Goal: Navigation & Orientation: Find specific page/section

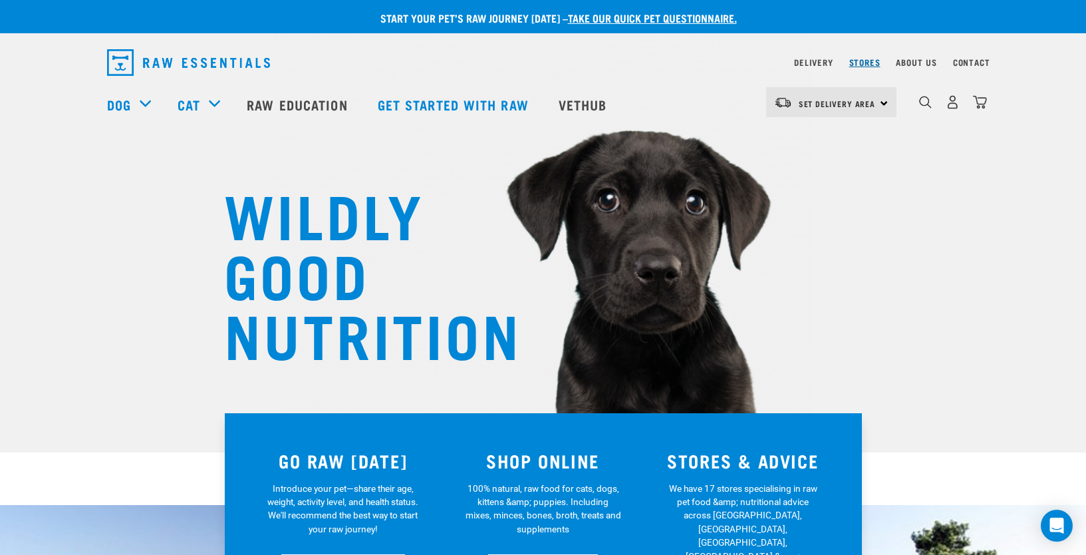
click at [866, 60] on link "Stores" at bounding box center [865, 62] width 31 height 5
